Goal: Task Accomplishment & Management: Manage account settings

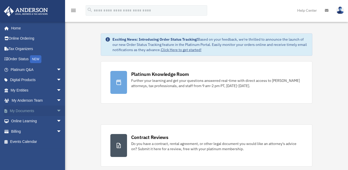
click at [57, 109] on span "arrow_drop_down" at bounding box center [62, 111] width 10 height 11
click at [34, 119] on link "Box" at bounding box center [38, 121] width 62 height 10
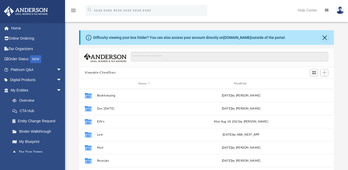
scroll to position [114, 251]
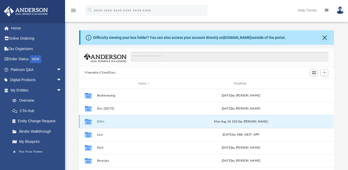
click at [110, 120] on button "EIN's" at bounding box center [144, 121] width 95 height 3
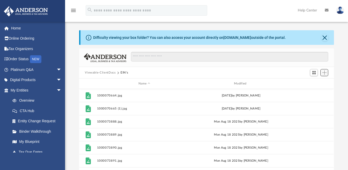
click at [323, 72] on span "Add" at bounding box center [325, 72] width 4 height 4
click at [315, 83] on li "Upload" at bounding box center [317, 82] width 17 height 5
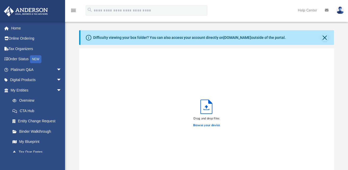
scroll to position [128, 251]
click at [209, 125] on label "Browse your device" at bounding box center [206, 125] width 27 height 5
click at [0, 0] on input "Browse your device" at bounding box center [0, 0] width 0 height 0
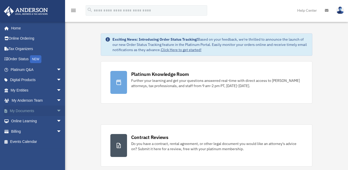
click at [57, 111] on span "arrow_drop_down" at bounding box center [62, 111] width 10 height 11
click at [41, 119] on link "Box" at bounding box center [38, 121] width 62 height 10
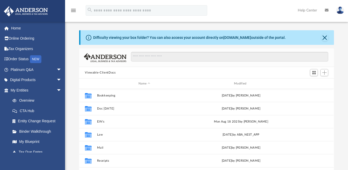
scroll to position [114, 251]
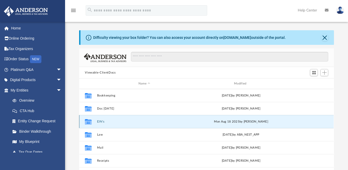
click at [112, 122] on button "EIN's" at bounding box center [144, 121] width 95 height 3
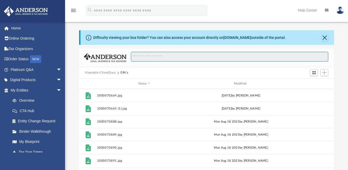
click at [179, 56] on input "Search files and folders" at bounding box center [230, 57] width 198 height 10
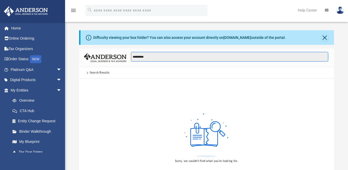
click at [163, 58] on input "**********" at bounding box center [230, 57] width 198 height 10
type input "*"
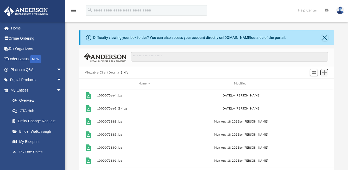
click at [324, 72] on span "Add" at bounding box center [325, 72] width 4 height 4
click at [315, 84] on li "Upload" at bounding box center [317, 82] width 17 height 5
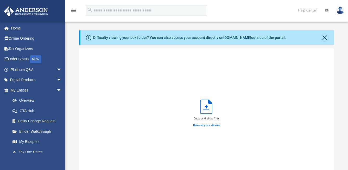
scroll to position [128, 251]
click at [210, 125] on label "Browse your device" at bounding box center [206, 125] width 27 height 5
click at [0, 0] on input "Browse your device" at bounding box center [0, 0] width 0 height 0
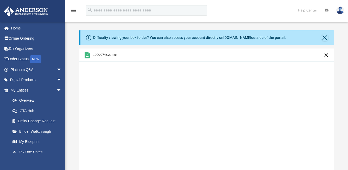
scroll to position [134, 0]
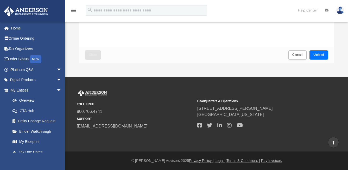
click at [322, 56] on span "Upload" at bounding box center [319, 54] width 11 height 3
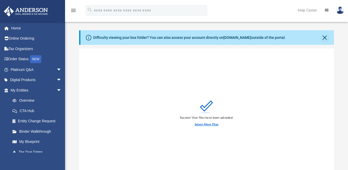
click at [204, 124] on label "Select More Files" at bounding box center [207, 124] width 24 height 5
click at [0, 0] on input "Select More Files" at bounding box center [0, 0] width 0 height 0
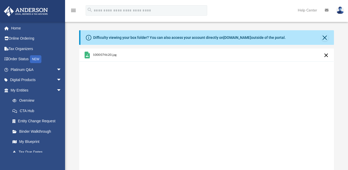
scroll to position [134, 0]
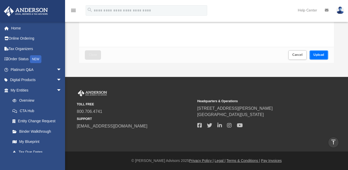
click at [321, 56] on span "Upload" at bounding box center [319, 54] width 11 height 3
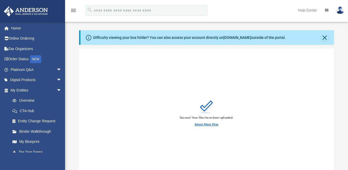
click at [204, 124] on label "Select More Files" at bounding box center [207, 124] width 24 height 5
click at [0, 0] on input "Select More Files" at bounding box center [0, 0] width 0 height 0
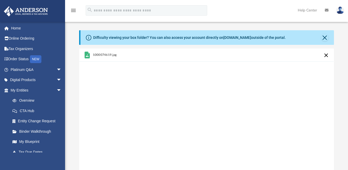
scroll to position [134, 0]
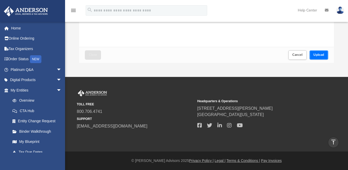
click at [317, 54] on span "Upload" at bounding box center [319, 54] width 11 height 3
